Goal: Navigation & Orientation: Find specific page/section

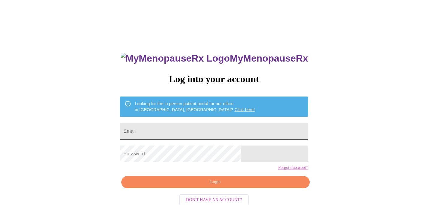
click at [203, 126] on input "Email" at bounding box center [214, 131] width 188 height 17
type input "[EMAIL_ADDRESS][DOMAIN_NAME]"
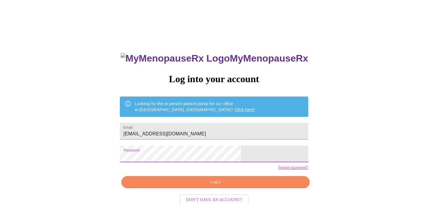
click at [221, 186] on span "Login" at bounding box center [215, 182] width 174 height 7
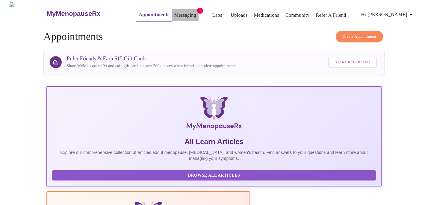
click at [174, 16] on link "Messaging" at bounding box center [185, 15] width 22 height 8
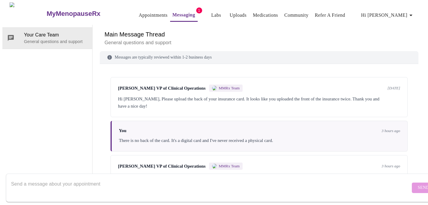
click at [210, 11] on span "Labs" at bounding box center [216, 15] width 14 height 8
click at [211, 12] on link "Labs" at bounding box center [216, 15] width 10 height 8
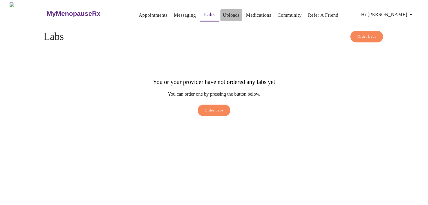
click at [223, 13] on link "Uploads" at bounding box center [231, 15] width 17 height 8
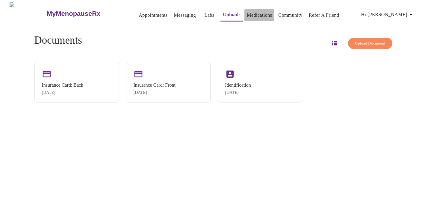
click at [249, 12] on link "Medications" at bounding box center [259, 15] width 25 height 8
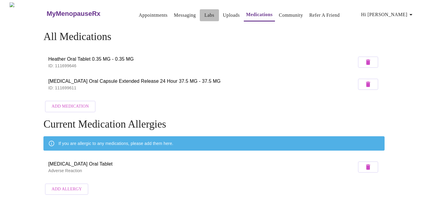
click at [204, 15] on link "Labs" at bounding box center [209, 15] width 10 height 8
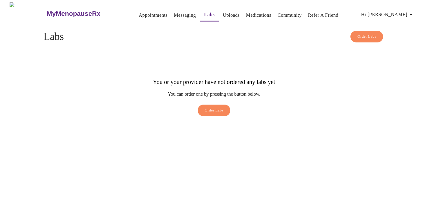
click at [203, 106] on link "Order Labs" at bounding box center [214, 112] width 36 height 15
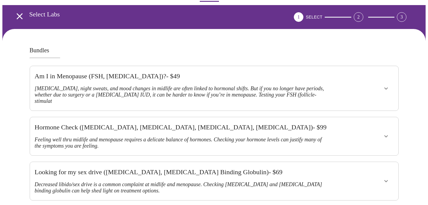
scroll to position [21, 0]
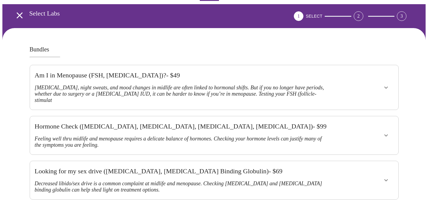
click at [385, 87] on icon "show more" at bounding box center [386, 88] width 4 height 2
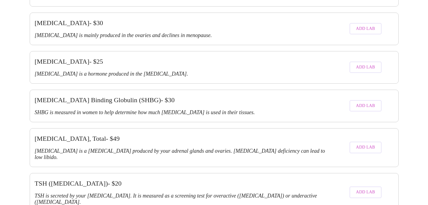
scroll to position [1257, 0]
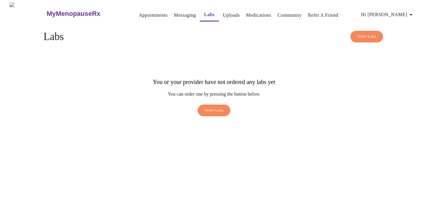
click at [400, 11] on span "Hi [PERSON_NAME]" at bounding box center [387, 14] width 53 height 8
click at [135, 16] on div at bounding box center [214, 102] width 428 height 205
click at [139, 14] on link "Appointments" at bounding box center [153, 15] width 29 height 8
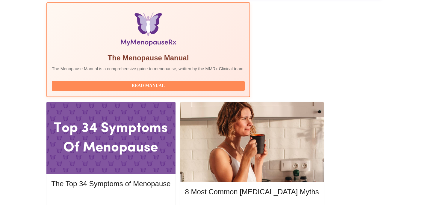
scroll to position [190, 0]
